Goal: Task Accomplishment & Management: Manage account settings

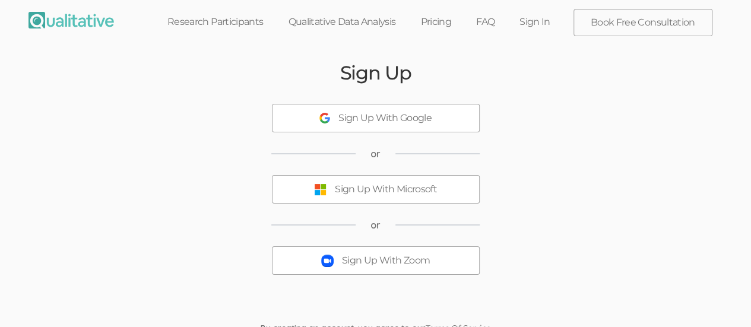
click at [405, 185] on div "Sign Up With Microsoft" at bounding box center [386, 190] width 102 height 14
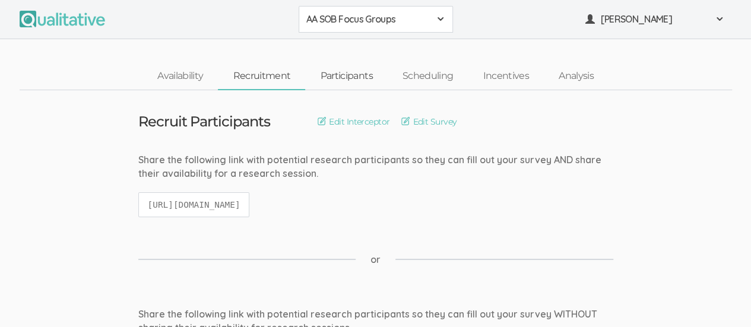
click at [344, 76] on link "Participants" at bounding box center [346, 77] width 82 height 26
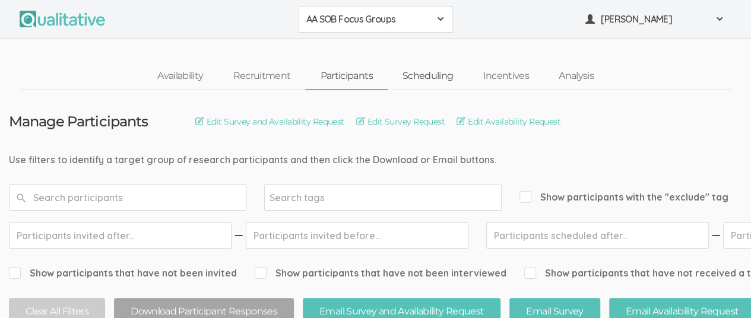
click at [435, 78] on link "Scheduling" at bounding box center [428, 77] width 81 height 26
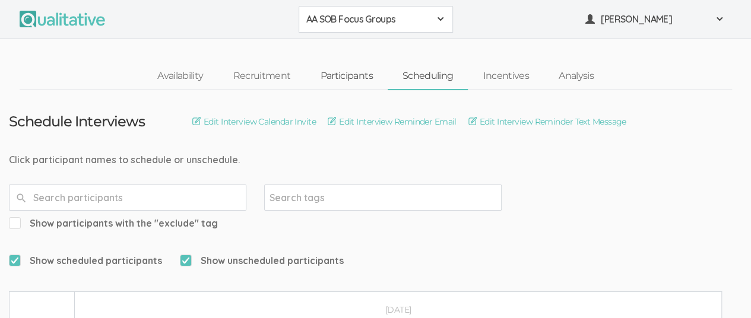
click at [350, 79] on link "Participants" at bounding box center [346, 77] width 82 height 26
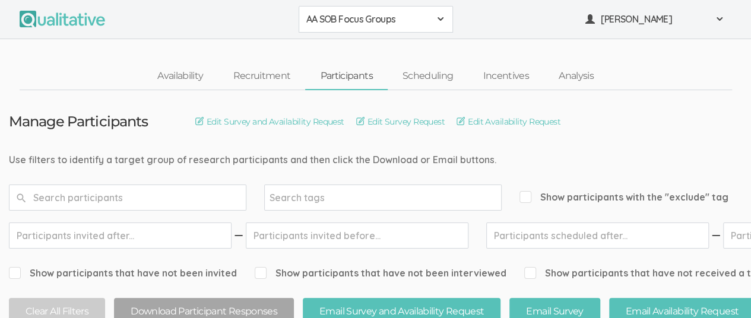
click at [429, 21] on span "AA SOB Focus Groups" at bounding box center [367, 19] width 123 height 14
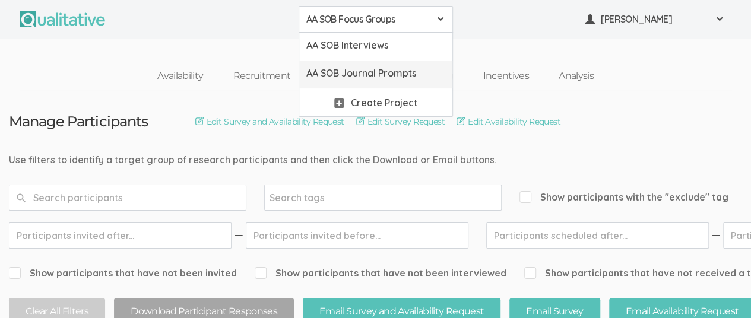
click at [410, 72] on span "AA SOB Journal Prompts" at bounding box center [375, 73] width 139 height 14
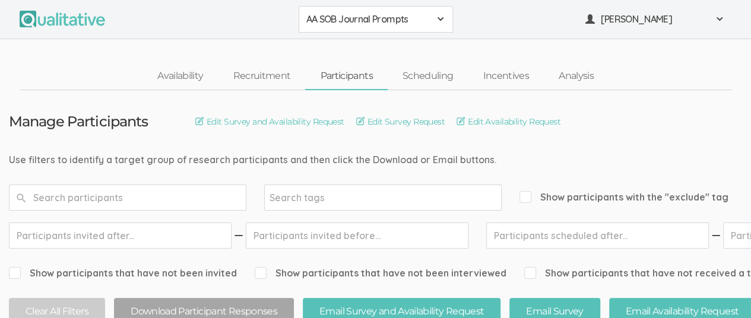
click at [431, 18] on div "AA SOB Journal Prompts" at bounding box center [375, 19] width 139 height 14
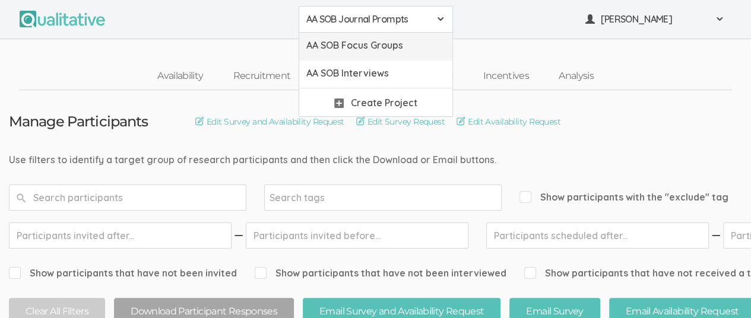
click at [407, 35] on link "AA SOB Focus Groups" at bounding box center [375, 47] width 153 height 28
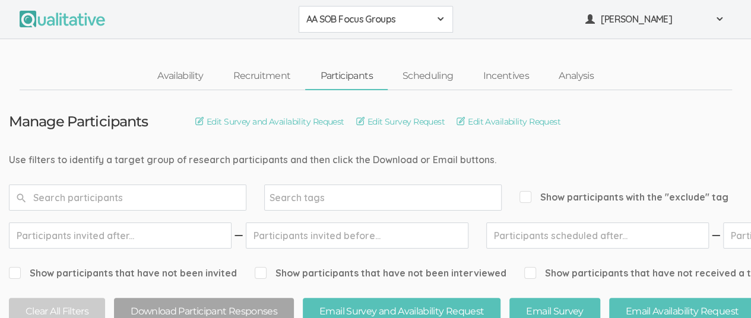
click at [441, 17] on span at bounding box center [440, 18] width 9 height 9
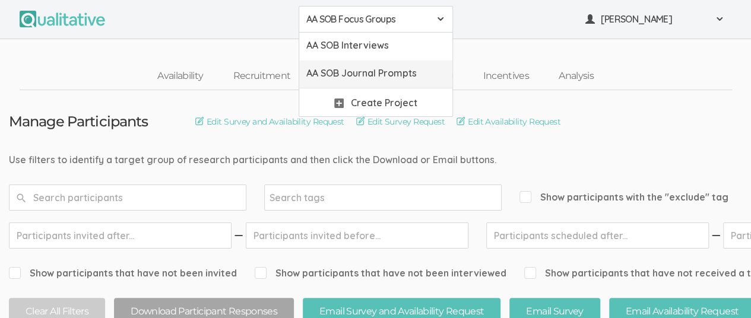
click at [403, 78] on span "AA SOB Journal Prompts" at bounding box center [375, 73] width 139 height 14
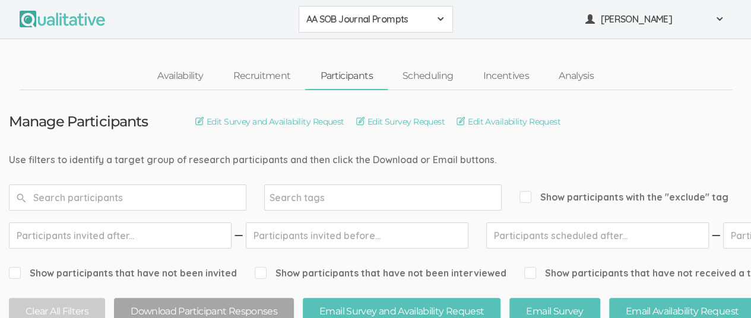
scroll to position [59, 0]
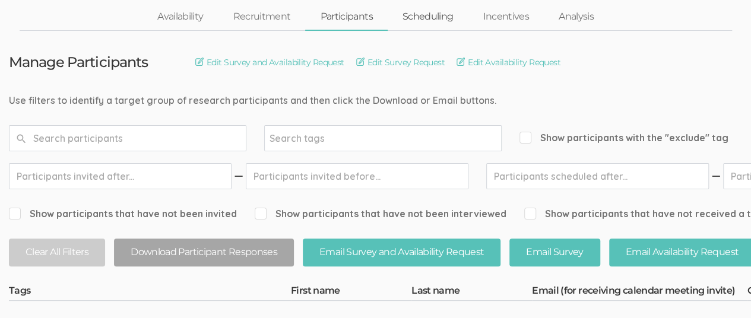
click at [424, 18] on link "Scheduling" at bounding box center [428, 17] width 81 height 26
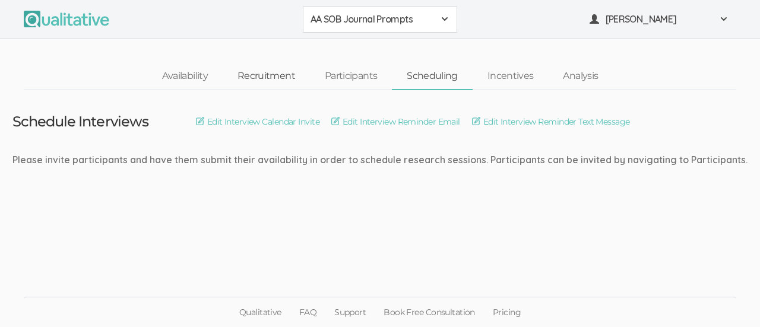
click at [260, 78] on link "Recruitment" at bounding box center [266, 77] width 87 height 26
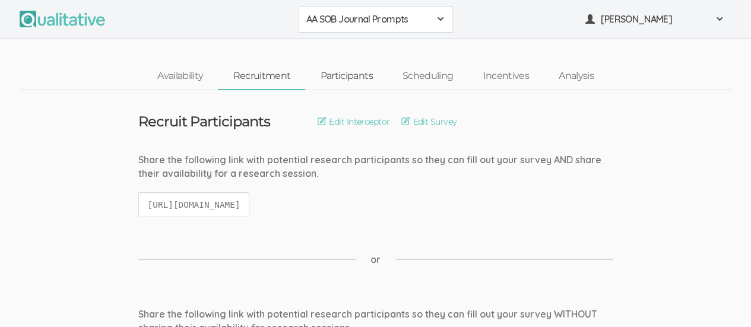
click at [335, 72] on link "Participants" at bounding box center [346, 77] width 82 height 26
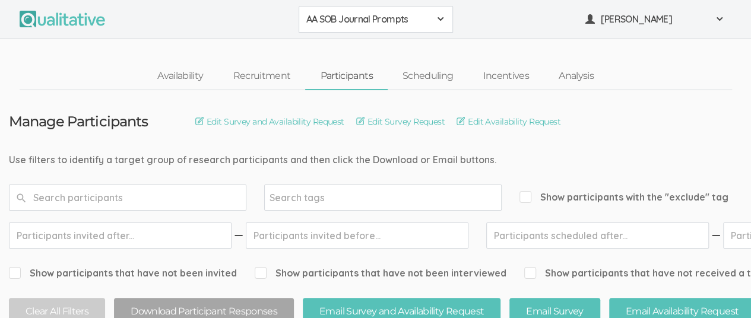
click at [419, 21] on span "AA SOB Journal Prompts" at bounding box center [367, 19] width 123 height 14
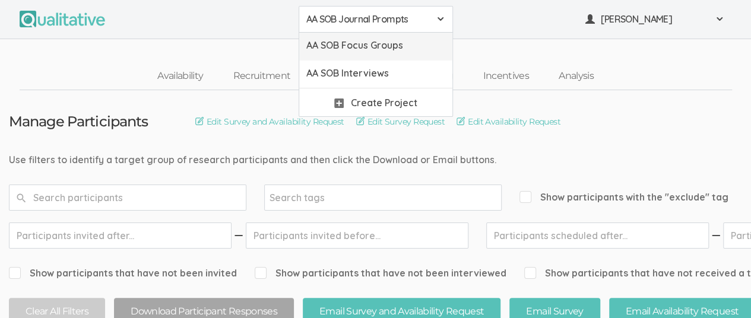
click at [397, 46] on span "AA SOB Focus Groups" at bounding box center [375, 46] width 139 height 14
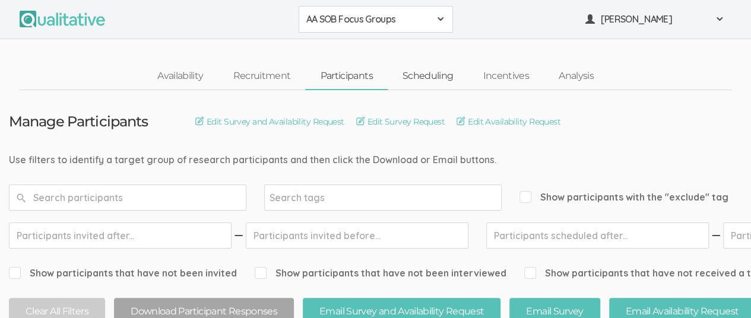
click at [431, 74] on link "Scheduling" at bounding box center [428, 77] width 81 height 26
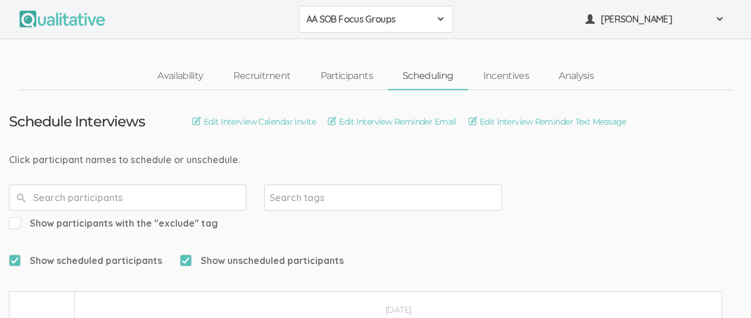
click at [443, 20] on span at bounding box center [440, 18] width 9 height 9
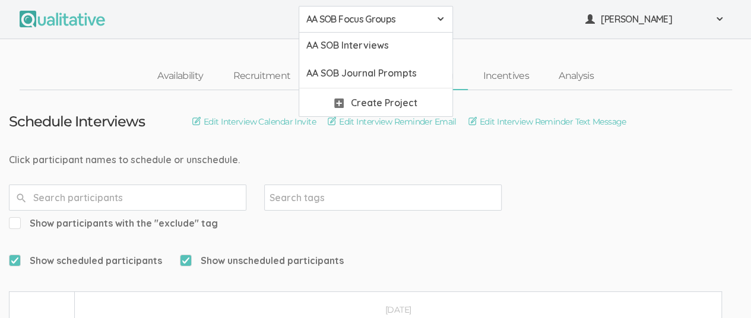
click at [636, 60] on ui-view "Availability Recruitment Participants Scheduling Incentives Analysis" at bounding box center [375, 64] width 751 height 51
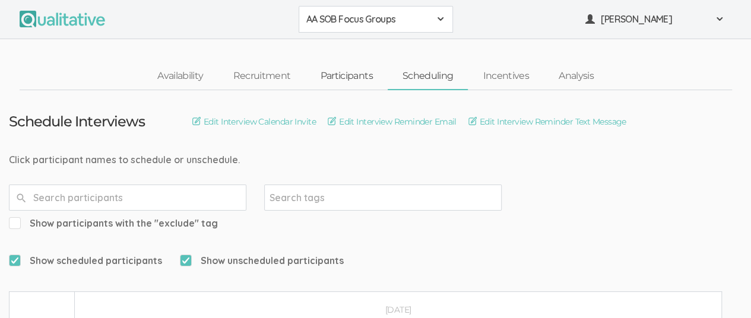
click at [360, 77] on link "Participants" at bounding box center [346, 77] width 82 height 26
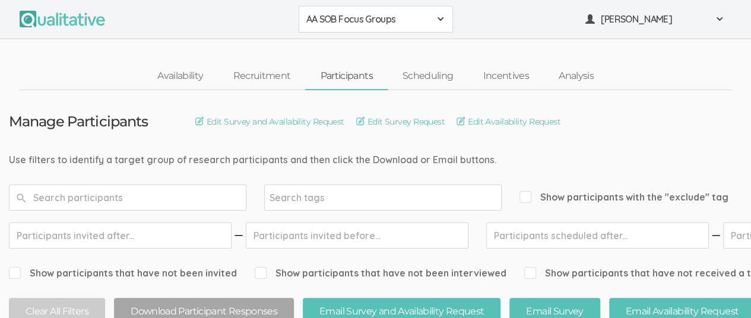
click at [436, 21] on span at bounding box center [440, 18] width 9 height 9
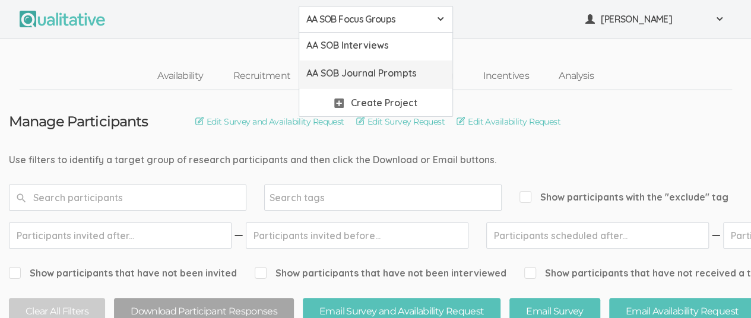
click at [405, 72] on span "AA SOB Journal Prompts" at bounding box center [375, 73] width 139 height 14
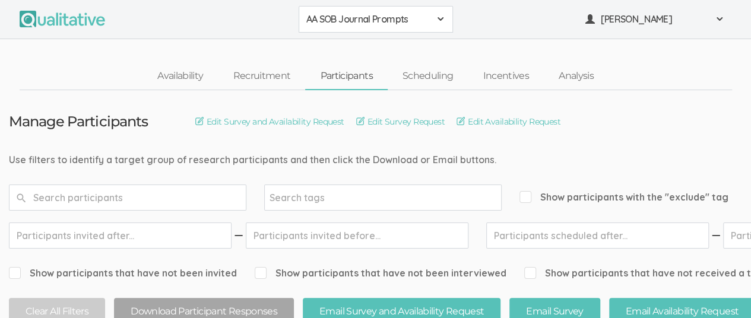
click at [439, 21] on span at bounding box center [440, 18] width 9 height 9
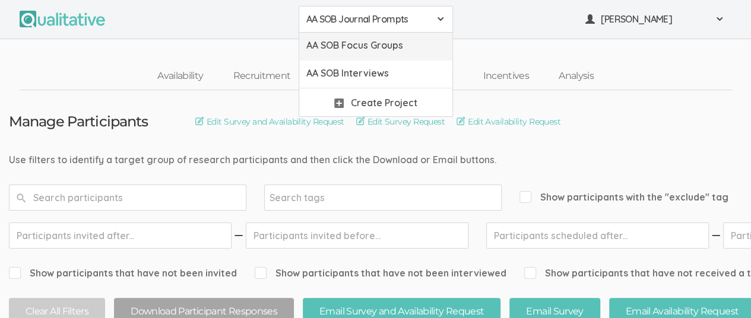
click at [397, 43] on span "AA SOB Focus Groups" at bounding box center [375, 46] width 139 height 14
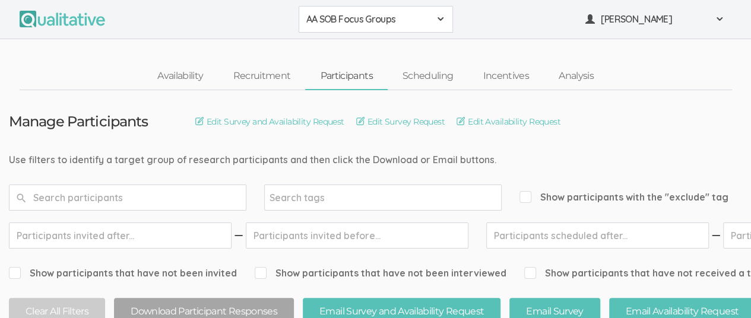
click at [432, 21] on div "AA SOB Focus Groups" at bounding box center [375, 19] width 139 height 14
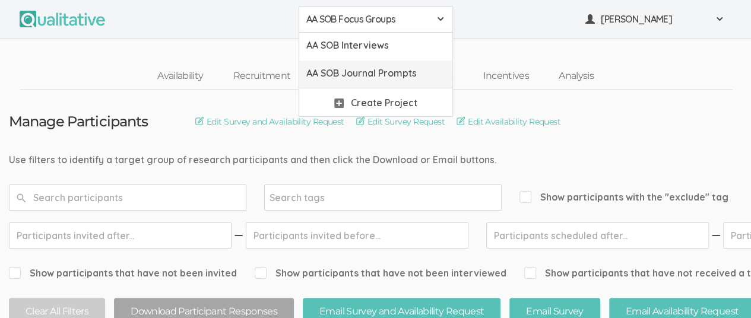
click at [395, 71] on span "AA SOB Journal Prompts" at bounding box center [375, 73] width 139 height 14
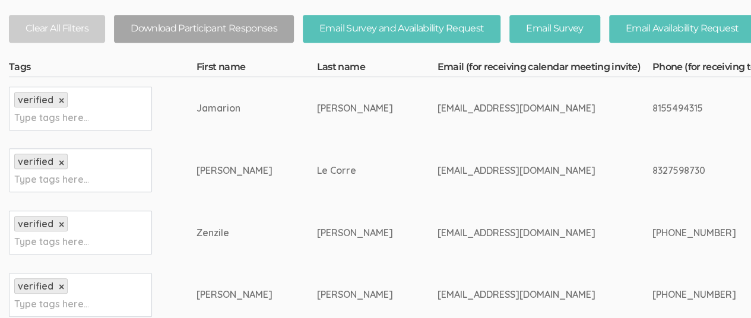
scroll to position [286, 0]
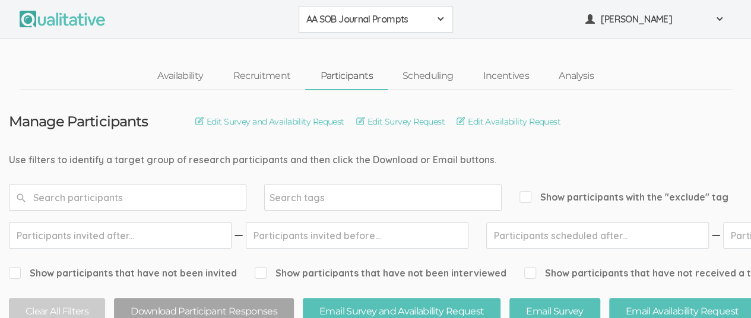
click at [433, 14] on div "AA SOB Journal Prompts" at bounding box center [375, 19] width 139 height 14
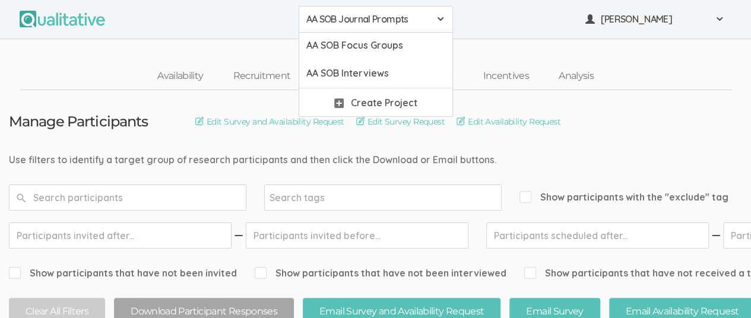
click at [375, 20] on span "AA SOB Journal Prompts" at bounding box center [367, 19] width 123 height 14
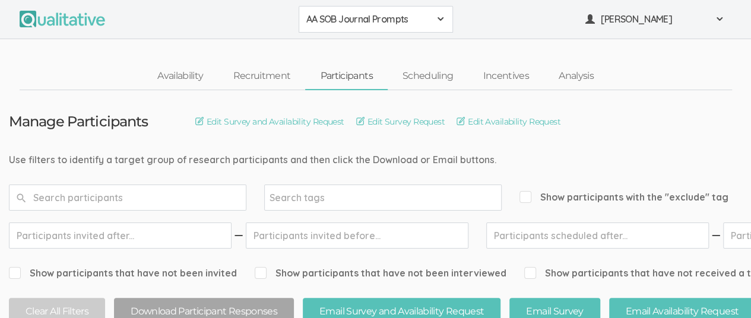
click at [435, 23] on div "AA SOB Journal Prompts" at bounding box center [375, 19] width 139 height 14
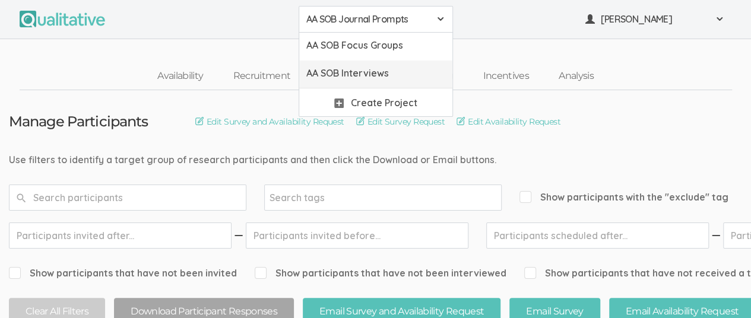
click at [388, 73] on span "AA SOB Interviews" at bounding box center [375, 73] width 139 height 14
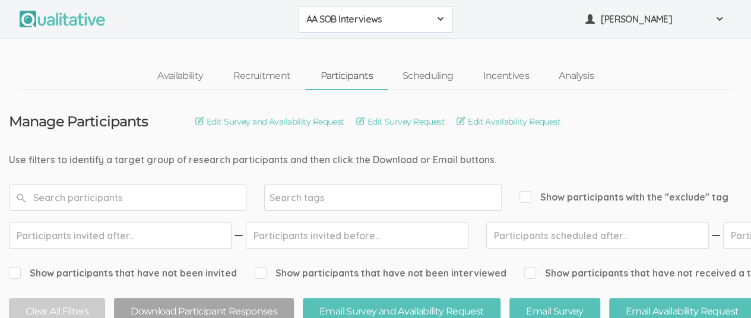
click at [436, 24] on div "AA SOB Interviews" at bounding box center [375, 19] width 139 height 14
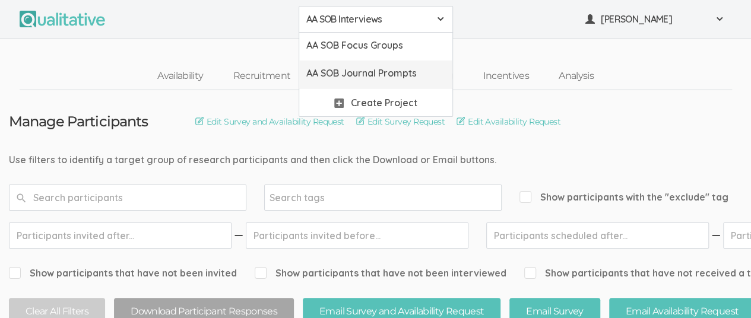
click at [414, 75] on span "AA SOB Journal Prompts" at bounding box center [375, 73] width 139 height 14
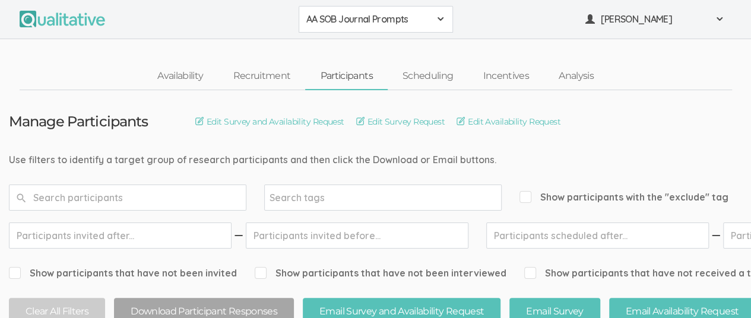
click at [436, 22] on span at bounding box center [440, 18] width 9 height 9
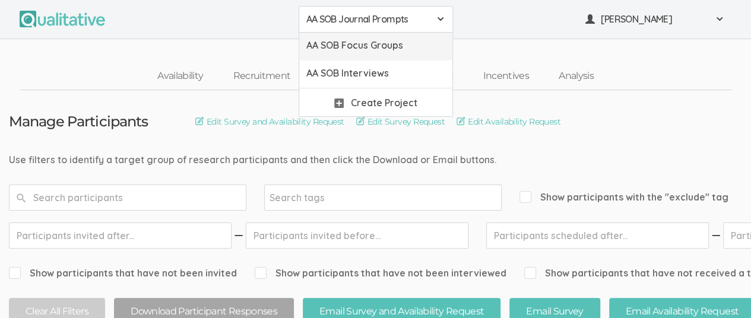
click at [393, 49] on span "AA SOB Focus Groups" at bounding box center [375, 46] width 139 height 14
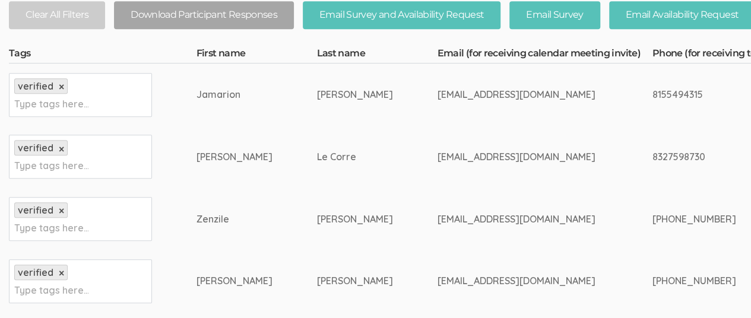
scroll to position [356, 0]
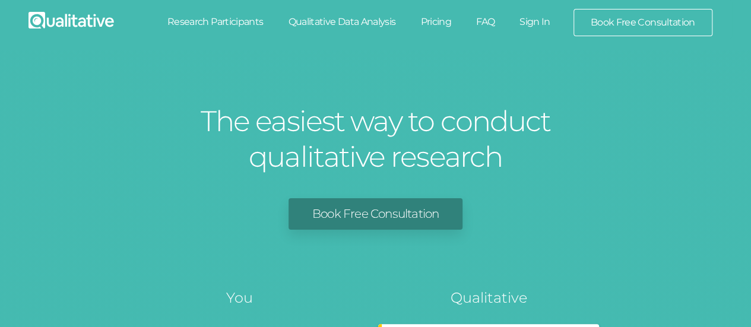
click at [533, 21] on link "Sign In" at bounding box center [535, 22] width 56 height 26
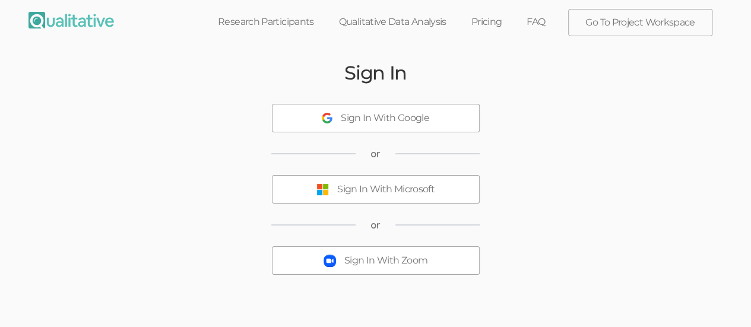
click at [360, 192] on div "Sign In With Microsoft" at bounding box center [385, 190] width 97 height 14
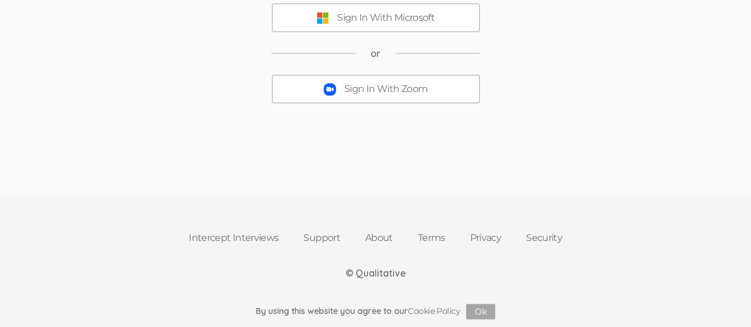
scroll to position [112, 0]
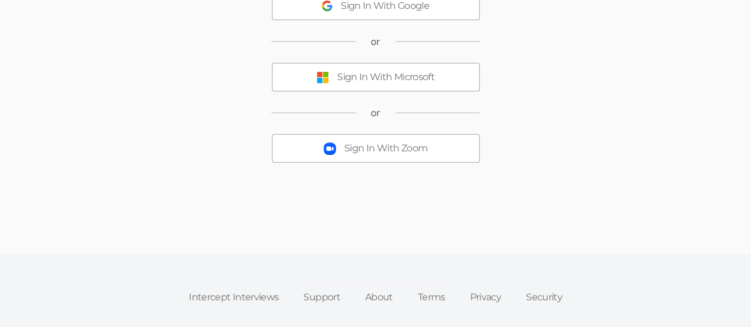
click at [378, 78] on div "Sign In With Microsoft" at bounding box center [385, 78] width 97 height 14
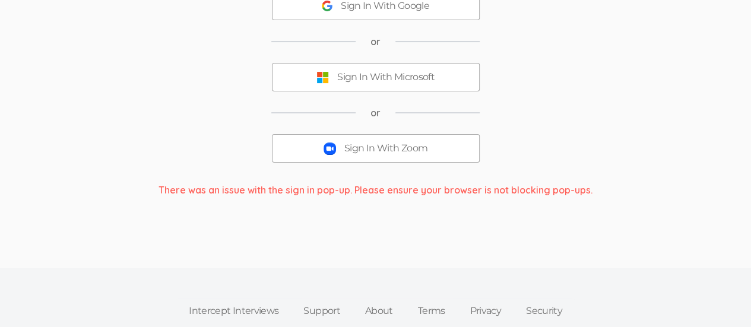
click at [364, 78] on div "Sign In With Microsoft" at bounding box center [385, 78] width 97 height 14
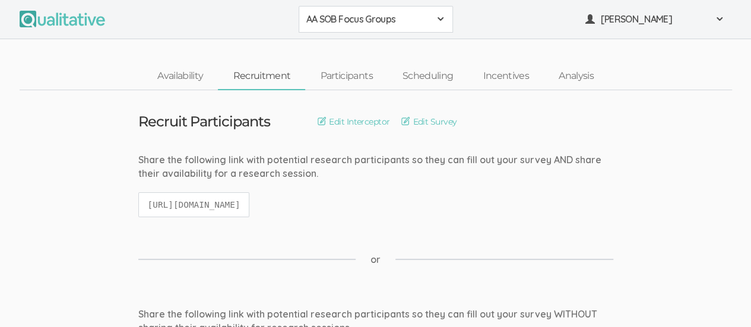
click at [439, 26] on div "AA SOB Focus Groups" at bounding box center [375, 19] width 139 height 14
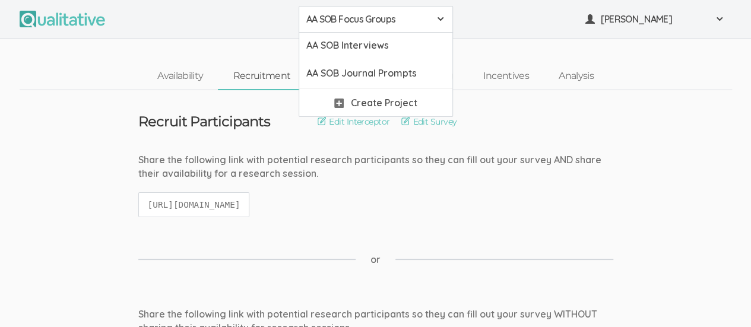
click at [391, 15] on span "AA SOB Focus Groups" at bounding box center [367, 19] width 123 height 14
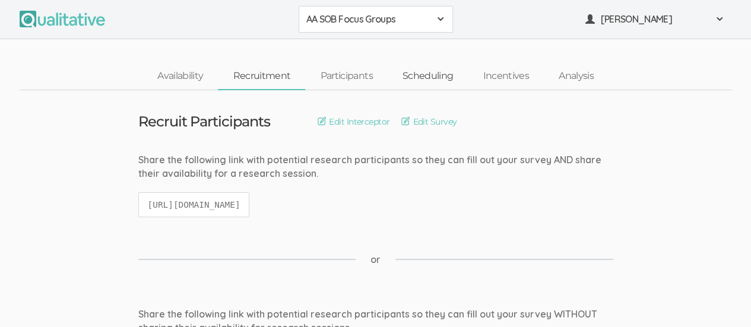
click at [438, 79] on link "Scheduling" at bounding box center [428, 77] width 81 height 26
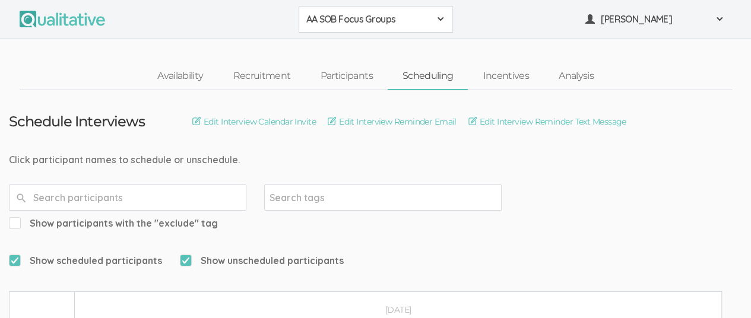
click at [427, 20] on span "AA SOB Focus Groups" at bounding box center [367, 19] width 123 height 14
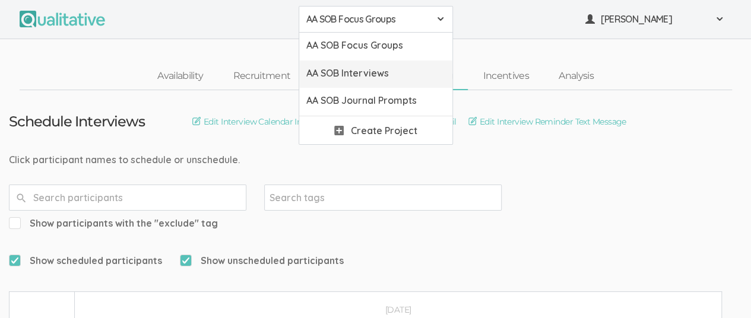
click at [396, 73] on span "AA SOB Interviews" at bounding box center [375, 73] width 139 height 14
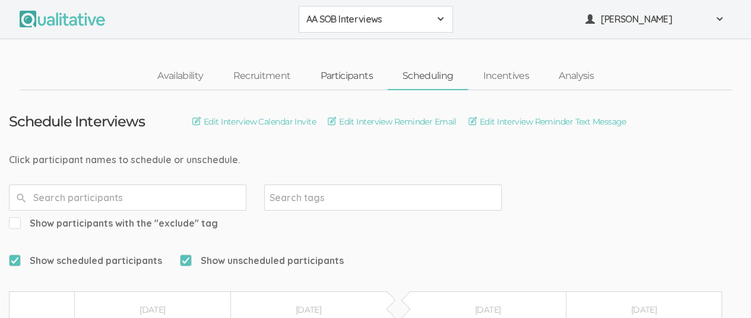
click at [341, 80] on link "Participants" at bounding box center [346, 77] width 82 height 26
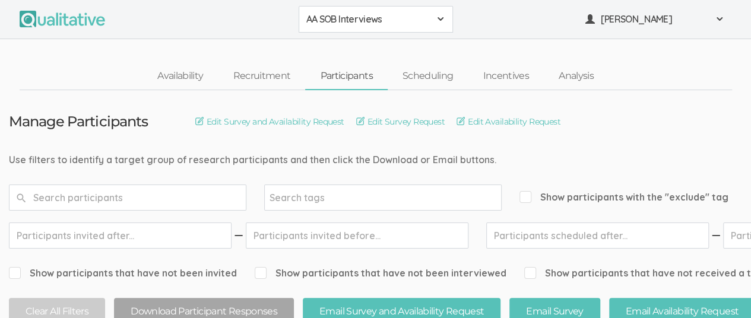
click at [435, 11] on button "AA SOB Interviews" at bounding box center [376, 19] width 154 height 27
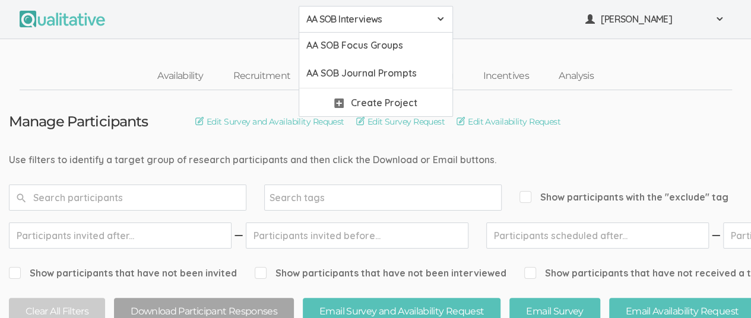
click at [382, 20] on span "AA SOB Interviews" at bounding box center [367, 19] width 123 height 14
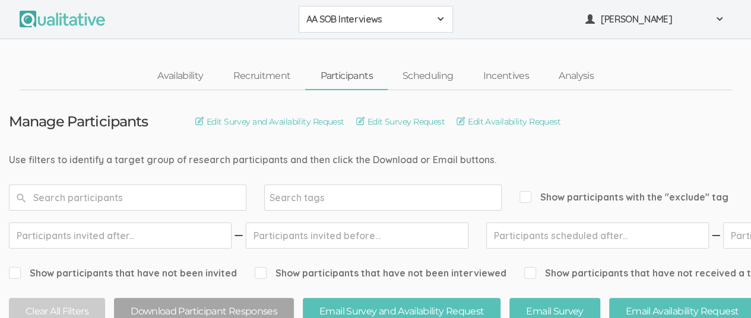
click at [350, 75] on link "Participants" at bounding box center [346, 77] width 82 height 26
click at [421, 77] on link "Scheduling" at bounding box center [428, 77] width 81 height 26
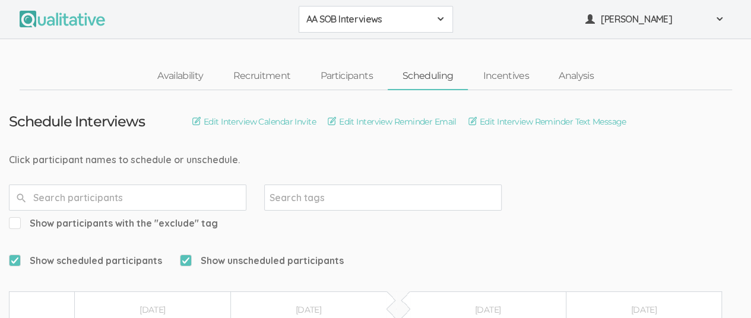
click at [434, 18] on div "AA SOB Interviews" at bounding box center [375, 19] width 139 height 14
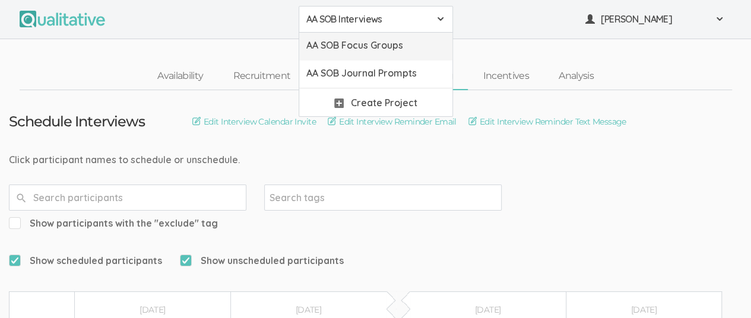
click at [401, 47] on span "AA SOB Focus Groups" at bounding box center [375, 46] width 139 height 14
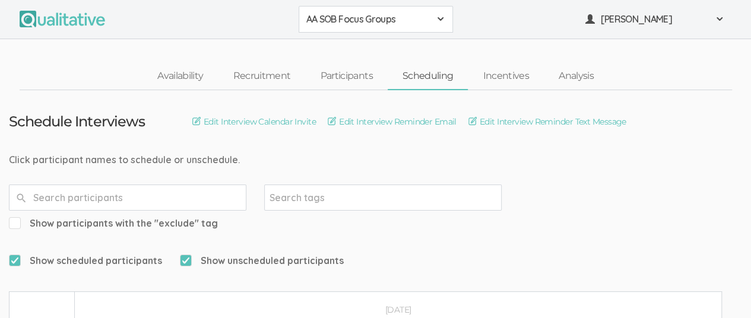
click at [444, 18] on button "AA SOB Focus Groups" at bounding box center [376, 19] width 154 height 27
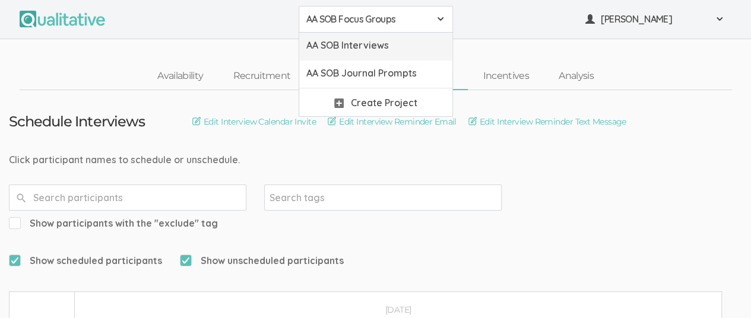
click at [401, 46] on span "AA SOB Interviews" at bounding box center [375, 46] width 139 height 14
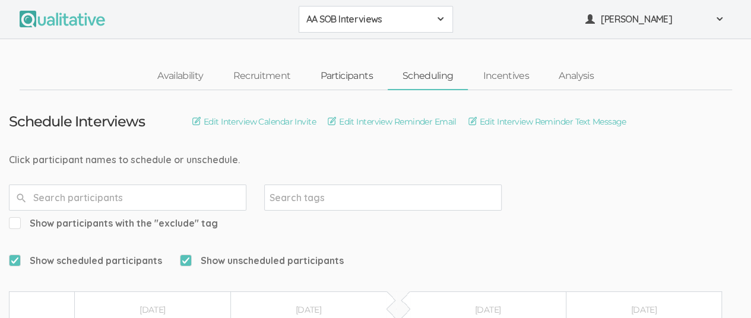
click at [343, 75] on link "Participants" at bounding box center [346, 77] width 82 height 26
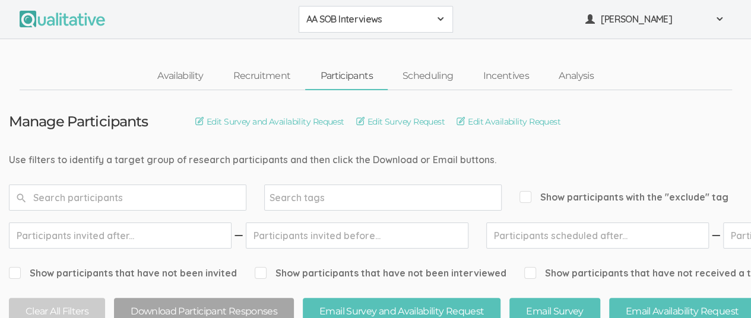
click at [430, 15] on div "AA SOB Interviews" at bounding box center [375, 19] width 139 height 14
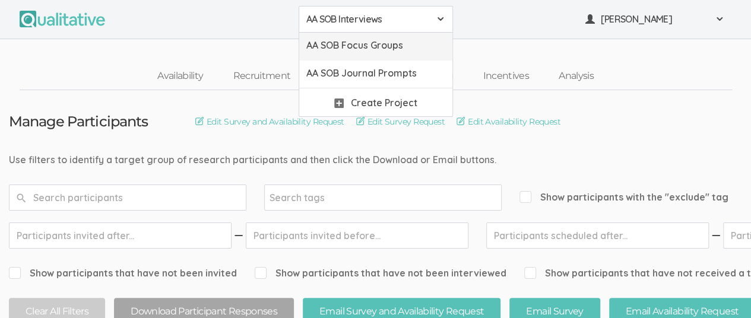
click at [403, 50] on span "AA SOB Focus Groups" at bounding box center [375, 46] width 139 height 14
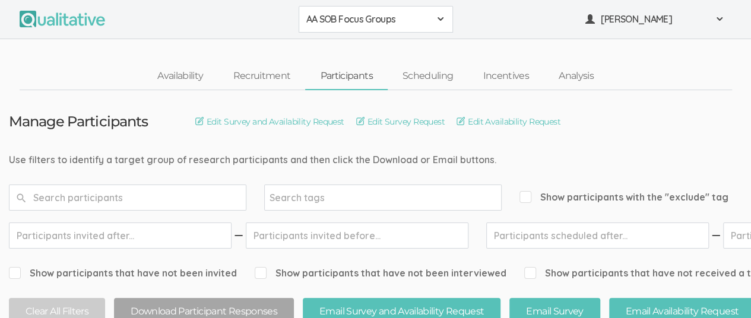
click at [416, 27] on button "AA SOB Focus Groups" at bounding box center [376, 19] width 154 height 27
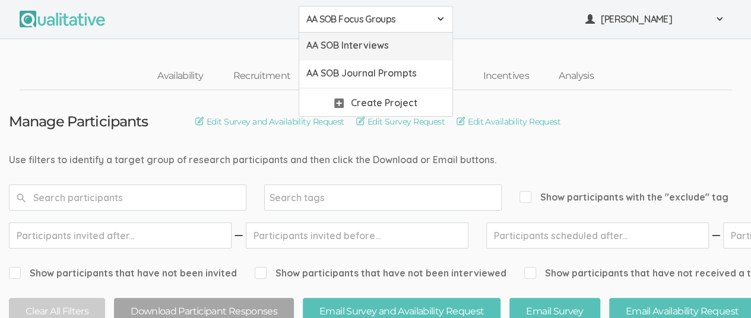
click at [400, 42] on span "AA SOB Interviews" at bounding box center [375, 46] width 139 height 14
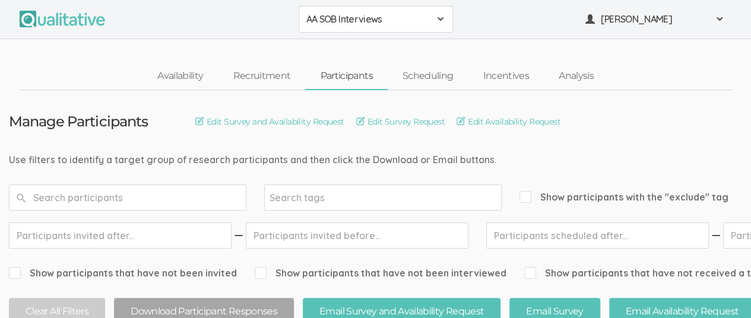
click at [435, 18] on div "AA SOB Interviews" at bounding box center [375, 19] width 139 height 14
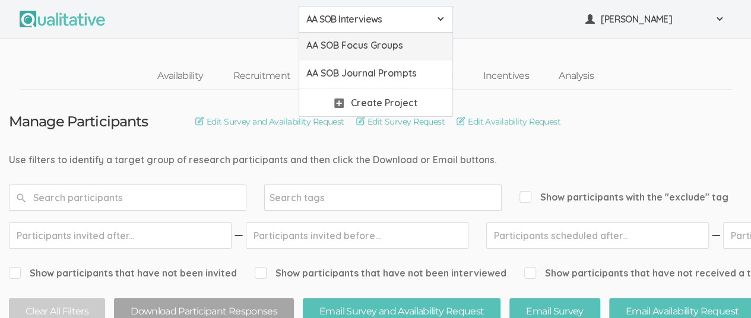
click at [403, 45] on span "AA SOB Focus Groups" at bounding box center [375, 46] width 139 height 14
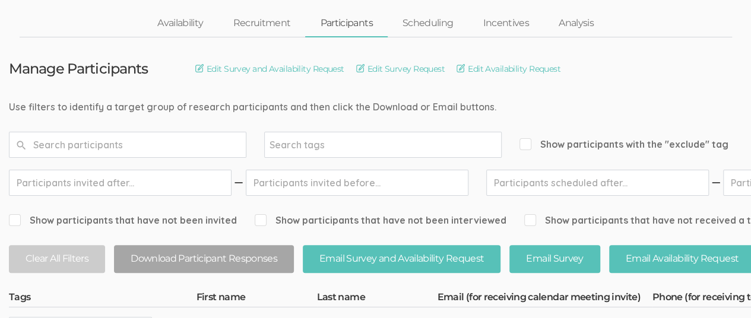
scroll to position [51, 0]
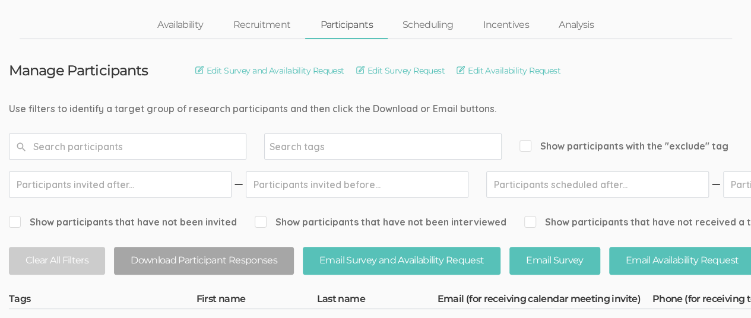
click at [353, 30] on link "Participants" at bounding box center [346, 25] width 82 height 26
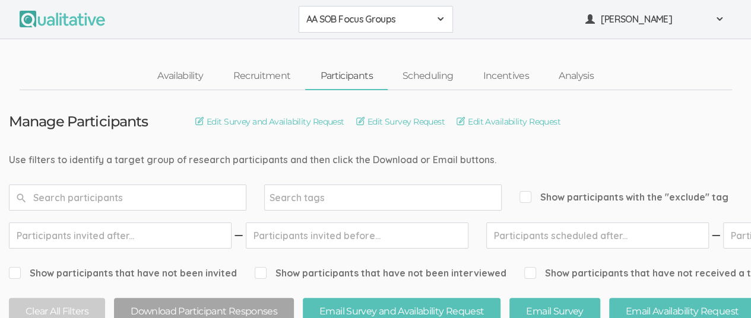
click at [432, 20] on div "AA SOB Focus Groups" at bounding box center [375, 19] width 139 height 14
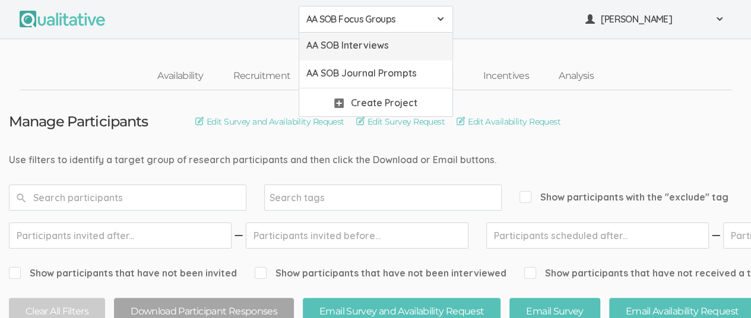
click at [398, 49] on span "AA SOB Interviews" at bounding box center [375, 46] width 139 height 14
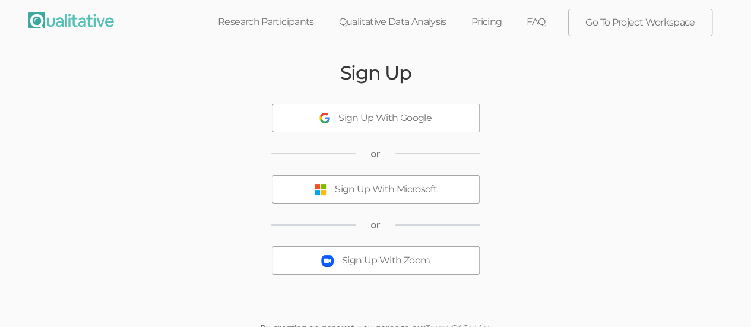
click at [387, 187] on div "Sign Up With Microsoft" at bounding box center [386, 190] width 102 height 14
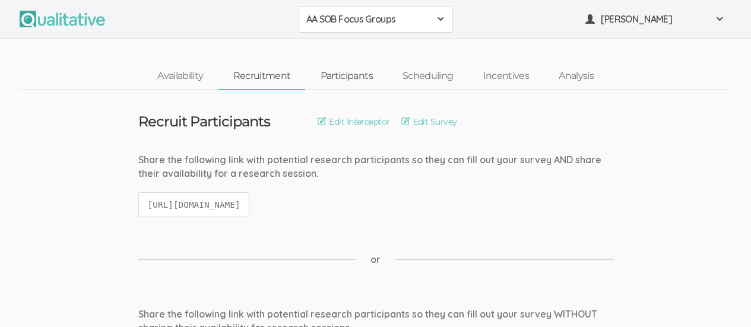
click at [364, 77] on link "Participants" at bounding box center [346, 77] width 82 height 26
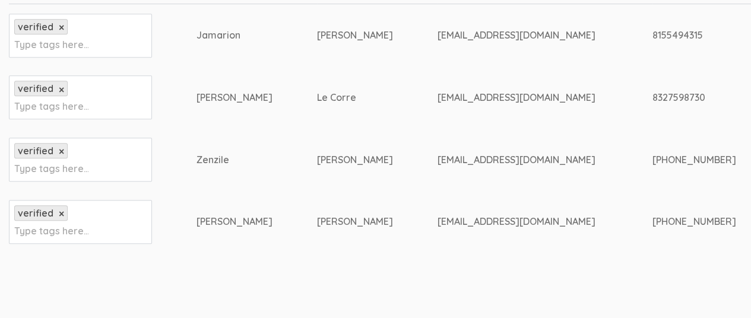
scroll to position [297, 0]
